Goal: Navigation & Orientation: Go to known website

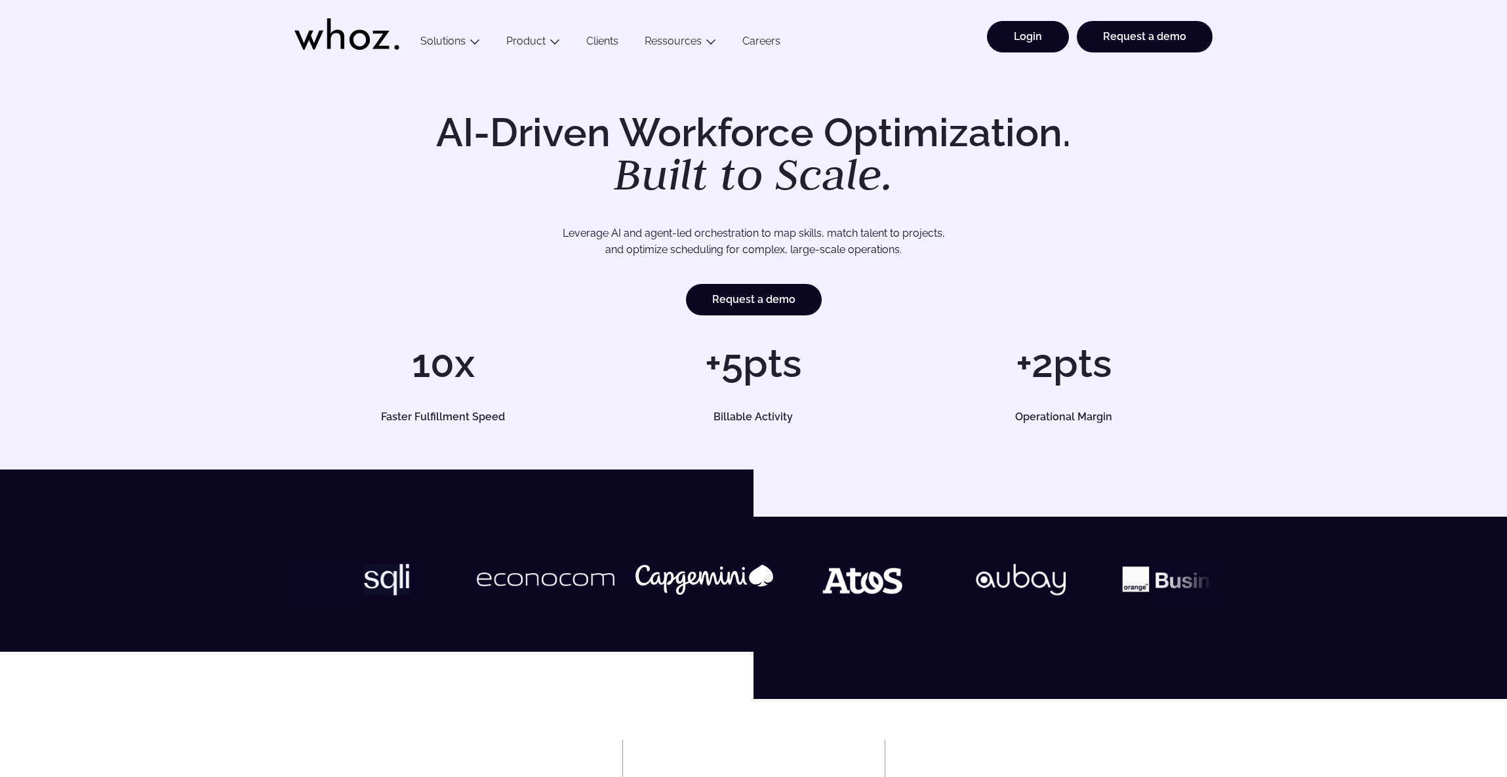
click at [1040, 41] on link "Login" at bounding box center [1028, 36] width 82 height 31
click at [1032, 39] on link "Login" at bounding box center [1028, 36] width 82 height 31
